Goal: Check status: Check status

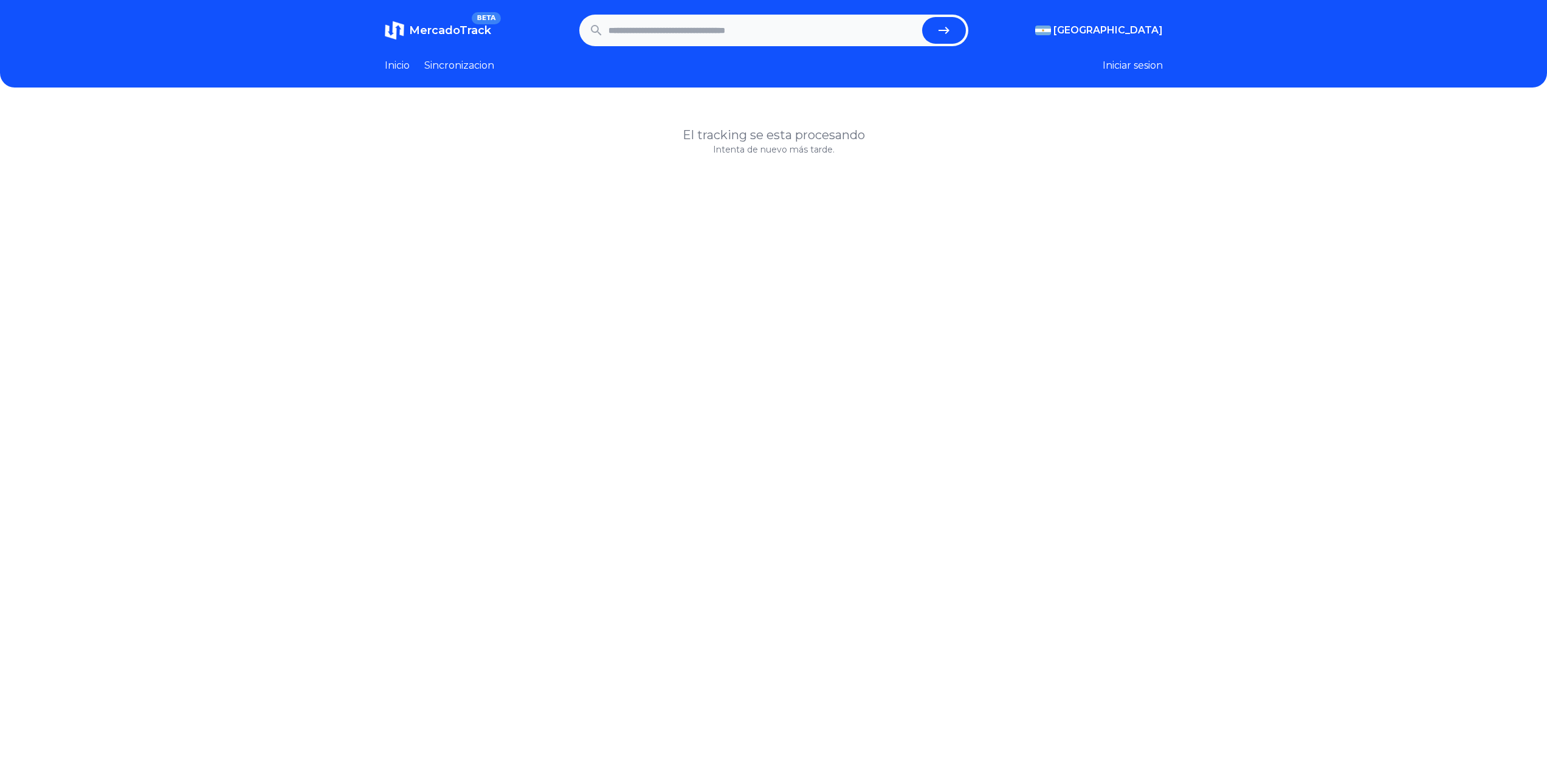
click at [763, 28] on input "text" at bounding box center [763, 30] width 309 height 27
paste input "**********"
type input "**********"
click at [922, 17] on button "submit" at bounding box center [944, 30] width 44 height 27
